Goal: Transaction & Acquisition: Obtain resource

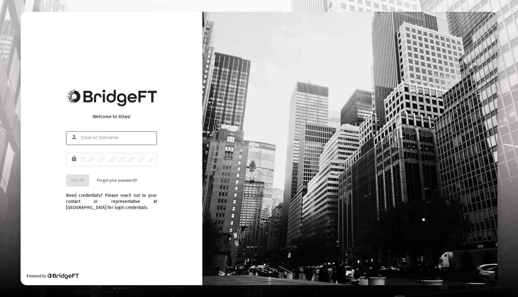
type input "[EMAIL_ADDRESS][DOMAIN_NAME]"
click at [82, 178] on button "Sign In" at bounding box center [77, 181] width 23 height 12
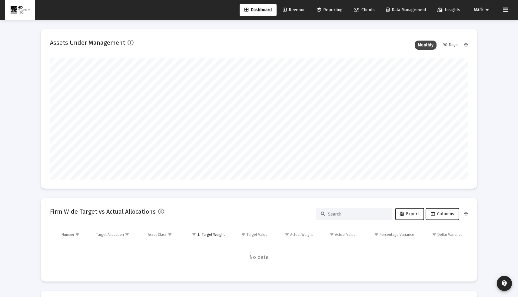
scroll to position [121, 225]
type input "[DATE]"
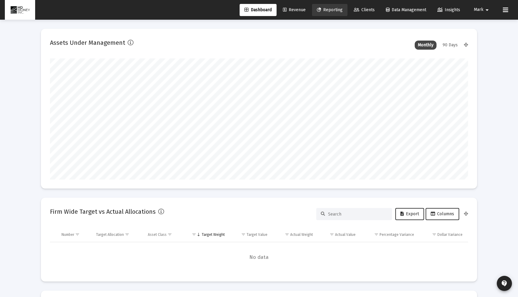
click at [342, 11] on link "Reporting" at bounding box center [329, 10] width 35 height 12
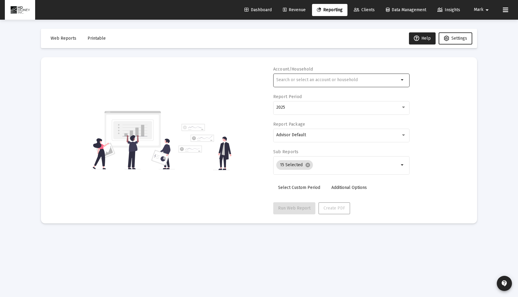
click at [333, 83] on div at bounding box center [337, 79] width 123 height 15
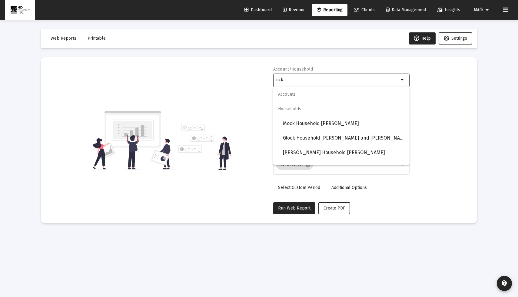
type input "ock"
click at [102, 38] on span "Printable" at bounding box center [97, 38] width 18 height 5
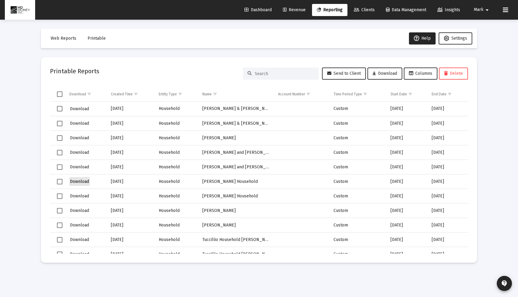
click at [79, 182] on span "Download" at bounding box center [79, 181] width 19 height 5
click at [98, 36] on span "Printable" at bounding box center [97, 38] width 18 height 5
click at [325, 17] on div "Dashboard Revenue Reporting Clients Data Management Insights Mark arrow_drop_do…" at bounding box center [259, 10] width 508 height 20
click at [327, 12] on span "Reporting" at bounding box center [330, 9] width 26 height 5
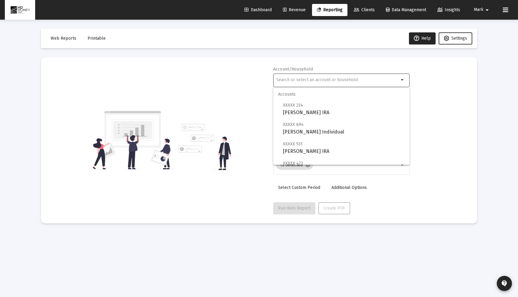
click at [313, 82] on input "text" at bounding box center [337, 80] width 123 height 5
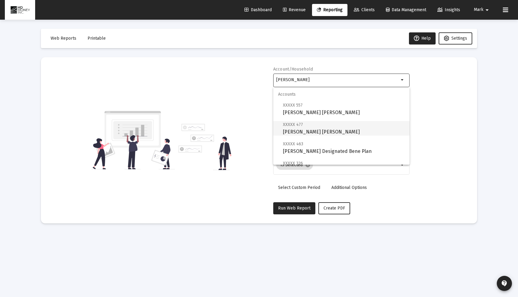
scroll to position [63, 0]
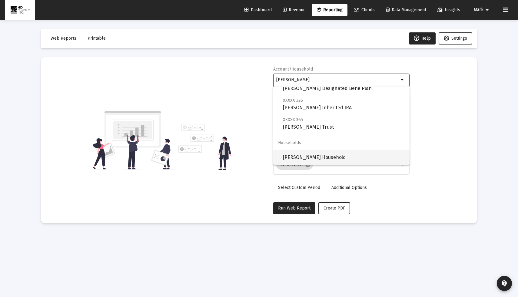
click at [314, 160] on span "[PERSON_NAME] Household" at bounding box center [344, 157] width 122 height 15
type input "[PERSON_NAME] Household"
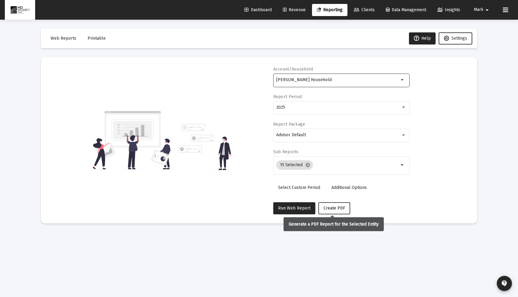
click at [335, 207] on span "Create PDF" at bounding box center [335, 208] width 22 height 5
